Goal: Complete application form

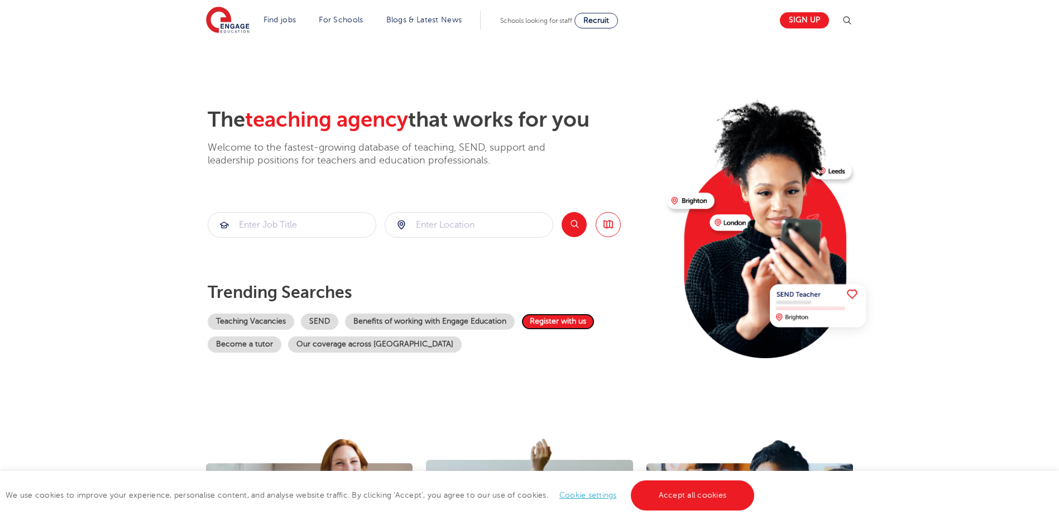
click at [548, 315] on link "Register with us" at bounding box center [558, 322] width 73 height 16
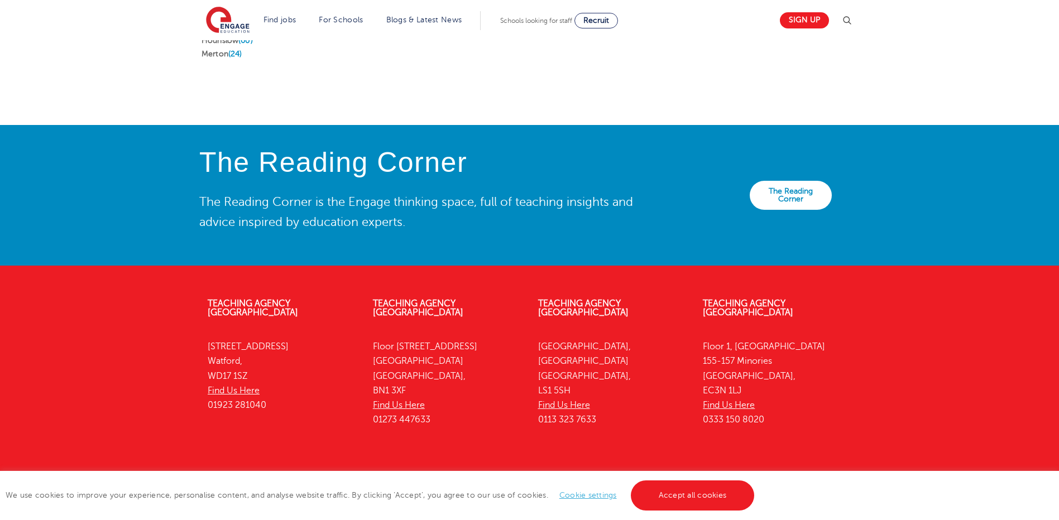
scroll to position [2467, 0]
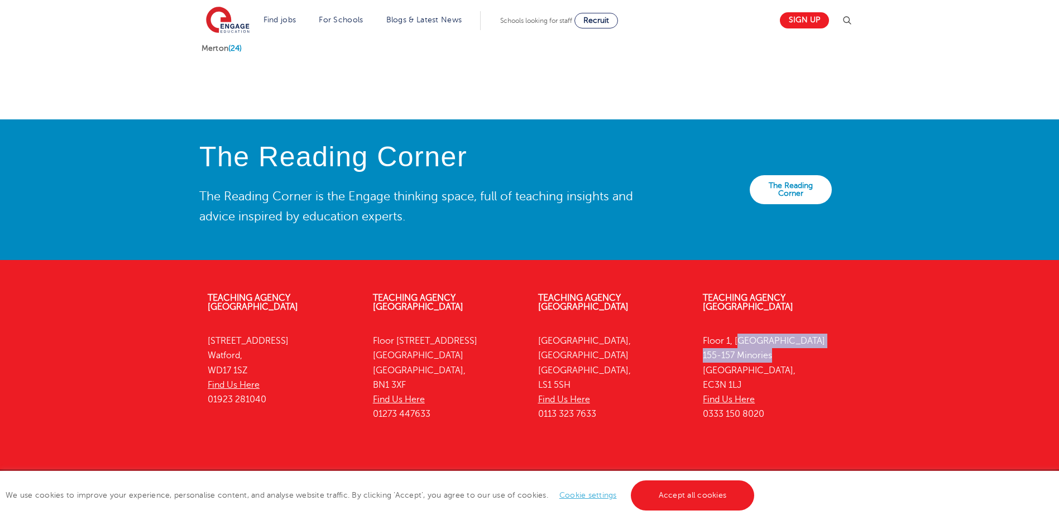
drag, startPoint x: 736, startPoint y: 316, endPoint x: 772, endPoint y: 332, distance: 38.7
click at [772, 334] on p "[STREET_ADDRESS] Find Us Here 0333 150 8020" at bounding box center [777, 378] width 149 height 88
copy p "Portsoken House 155-157 Minories"
click at [780, 334] on p "[STREET_ADDRESS] Find Us Here 0333 150 8020" at bounding box center [777, 378] width 149 height 88
drag, startPoint x: 704, startPoint y: 359, endPoint x: 744, endPoint y: 356, distance: 39.8
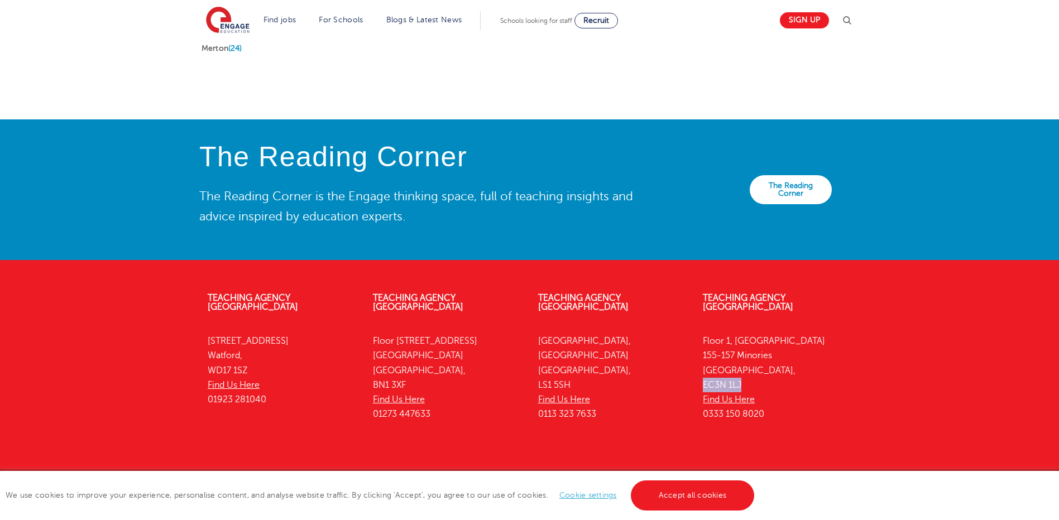
click at [744, 356] on p "[STREET_ADDRESS] Find Us Here 0333 150 8020" at bounding box center [777, 378] width 149 height 88
copy p "EC3N 1LJ"
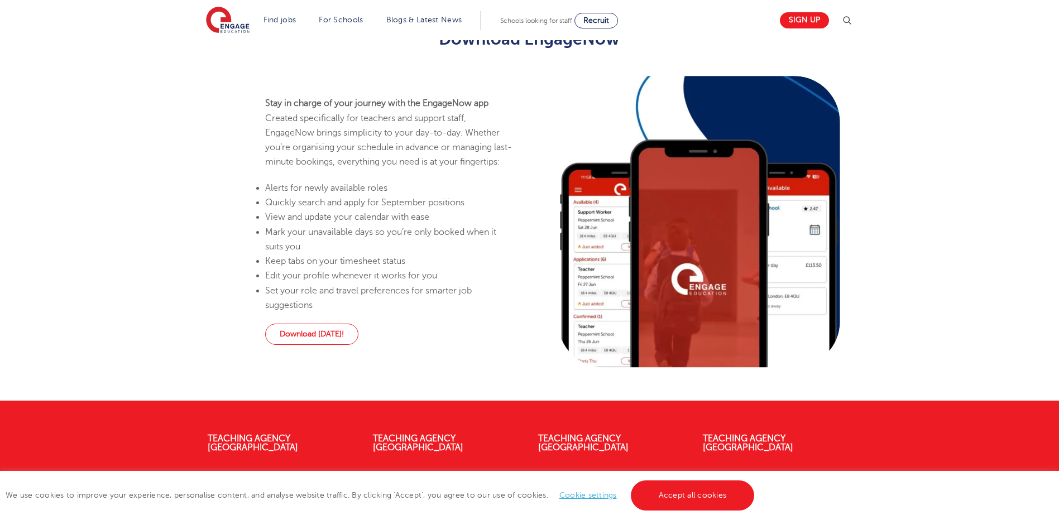
scroll to position [1005, 0]
